Goal: Task Accomplishment & Management: Manage account settings

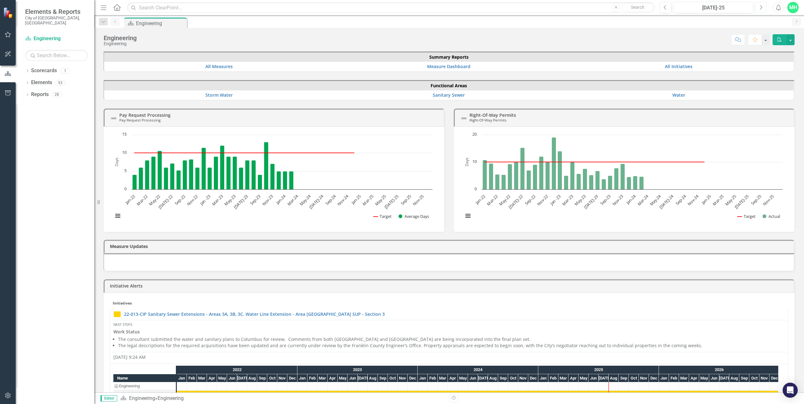
click at [761, 8] on icon "Next" at bounding box center [760, 8] width 3 height 6
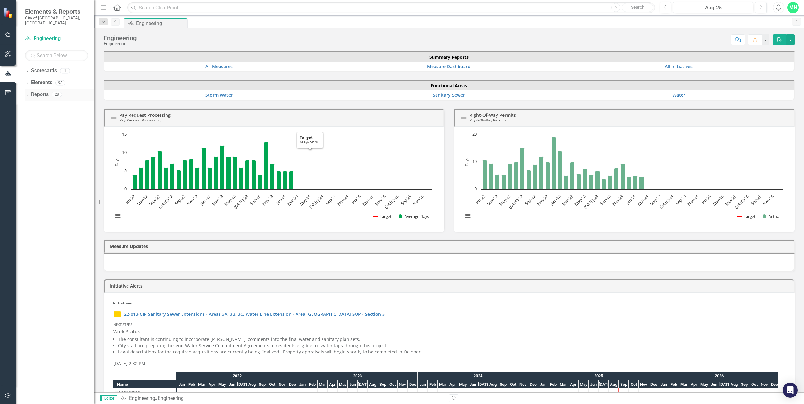
click at [25, 94] on icon "Dropdown" at bounding box center [27, 95] width 4 height 3
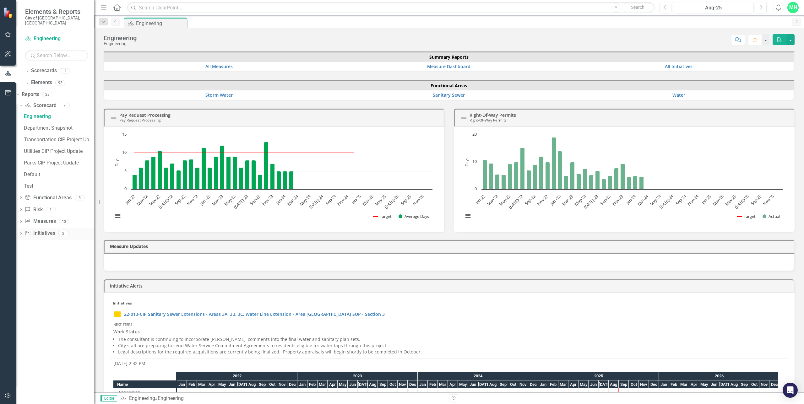
click at [23, 232] on icon "Dropdown" at bounding box center [21, 233] width 4 height 3
click at [58, 161] on div "CIP Update - All Active Initiatives" at bounding box center [59, 164] width 70 height 6
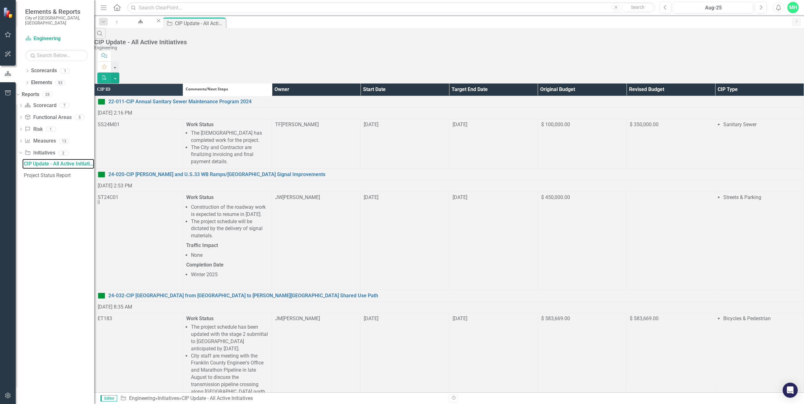
scroll to position [521, 0]
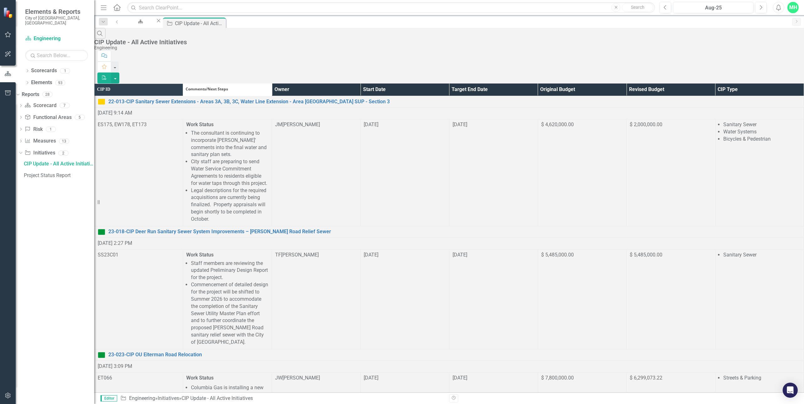
scroll to position [506, 0]
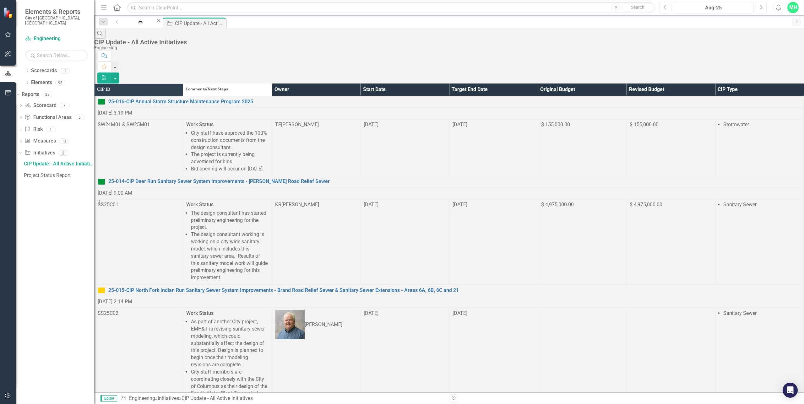
scroll to position [619, 0]
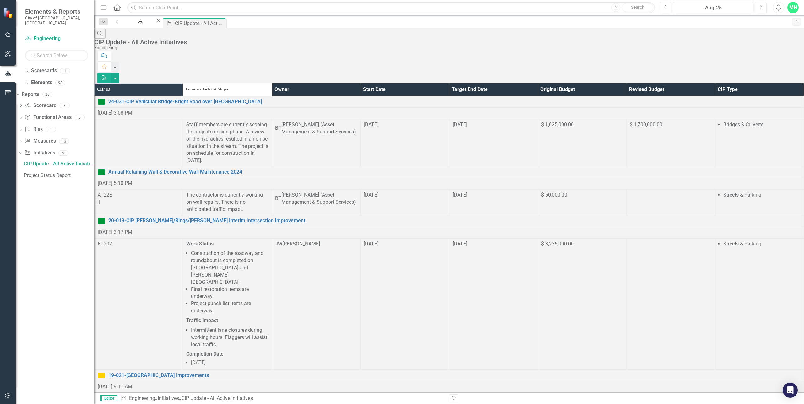
scroll to position [565, 0]
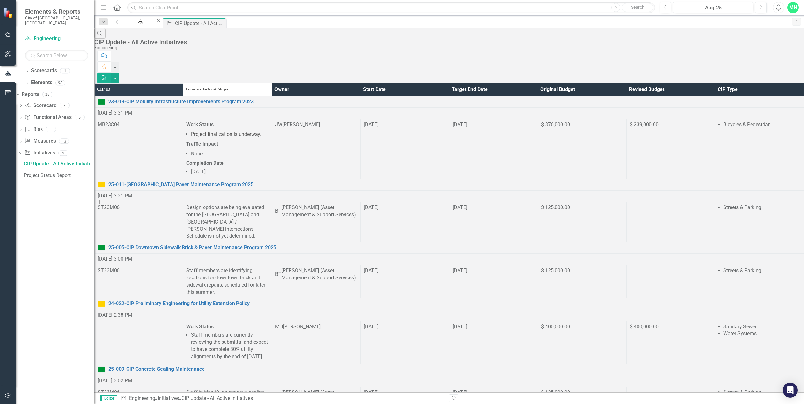
scroll to position [283, 0]
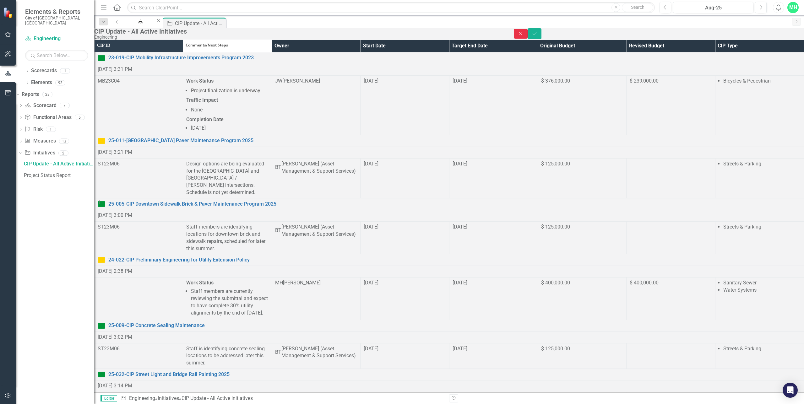
scroll to position [0, 0]
click at [541, 39] on button "Save" at bounding box center [535, 33] width 14 height 11
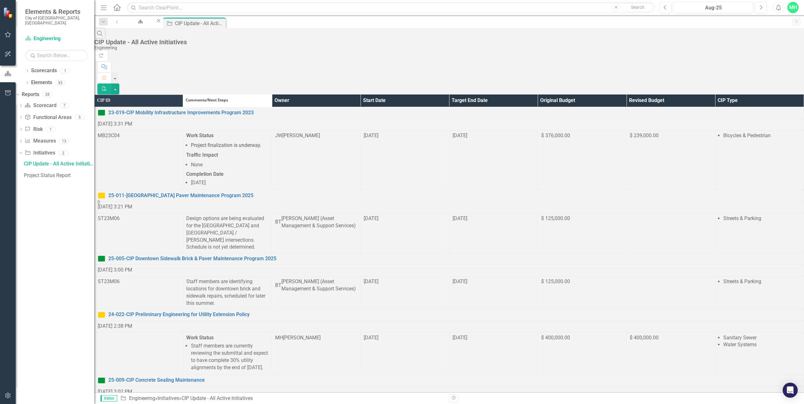
scroll to position [292, 0]
